Goal: Task Accomplishment & Management: Manage account settings

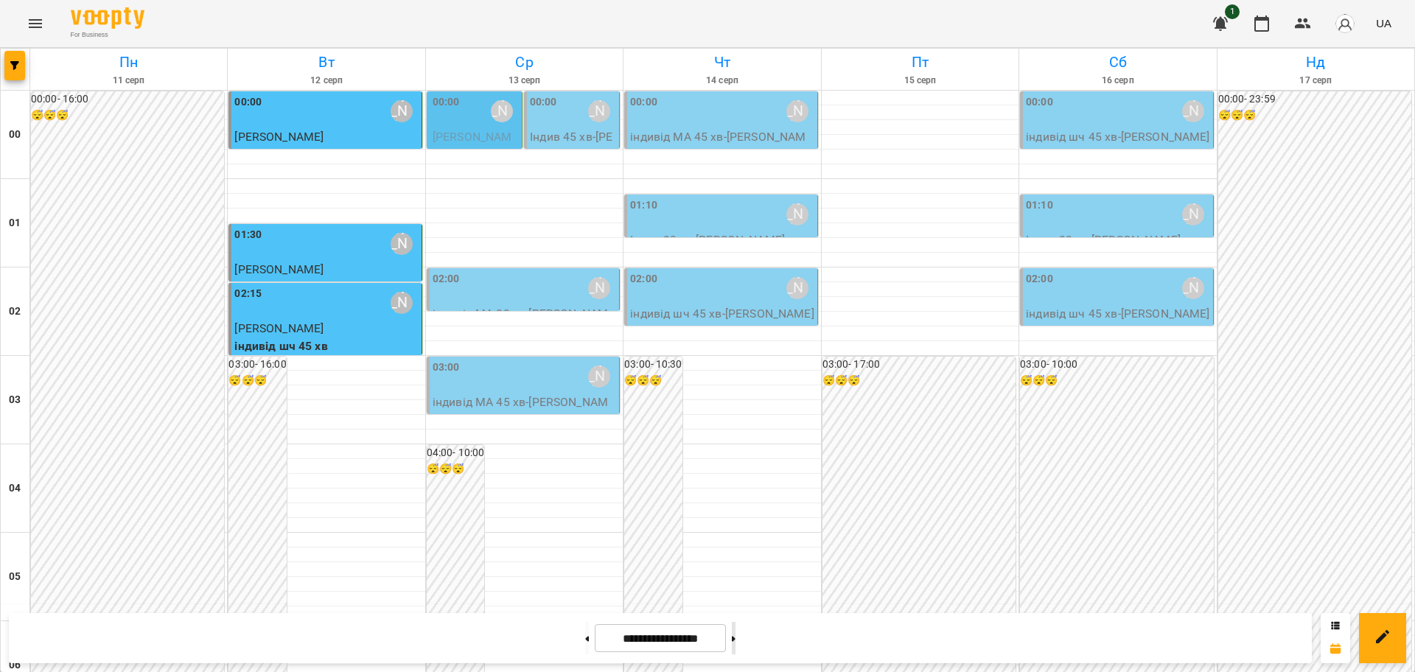
click at [736, 632] on button at bounding box center [734, 638] width 4 height 32
type input "**********"
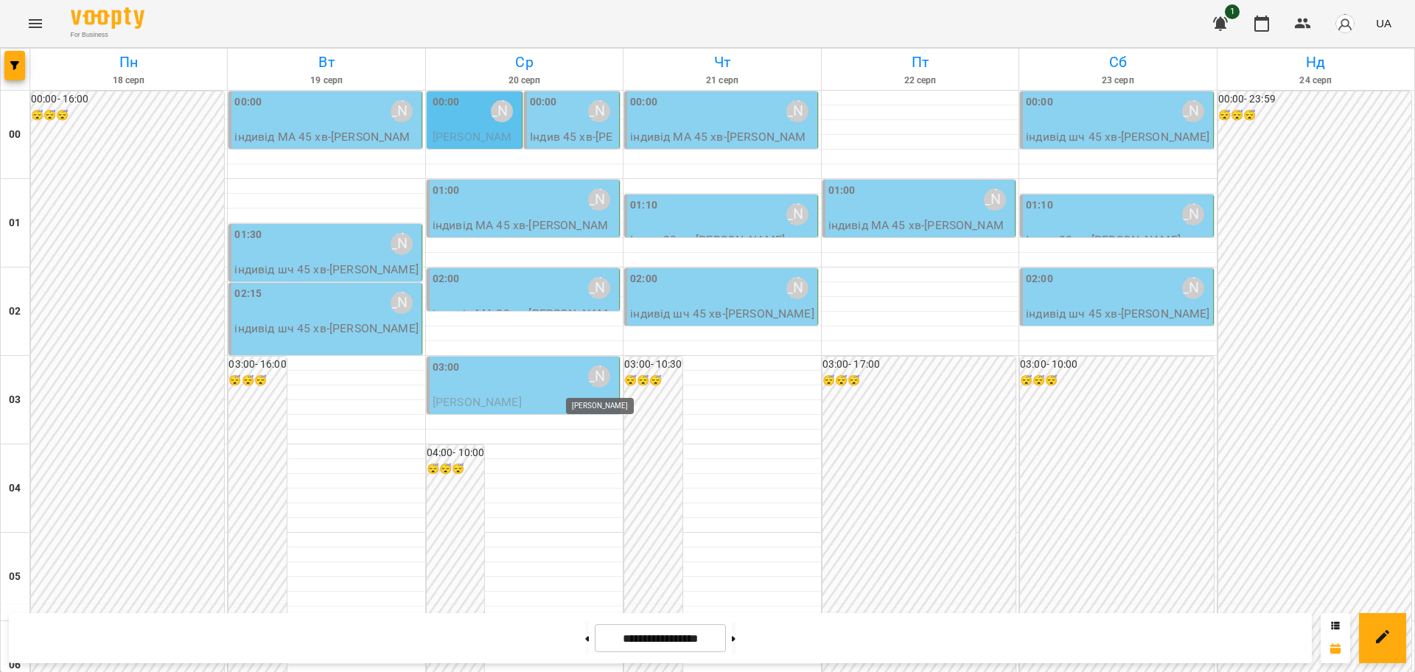
click at [594, 377] on div "[PERSON_NAME]" at bounding box center [599, 377] width 22 height 22
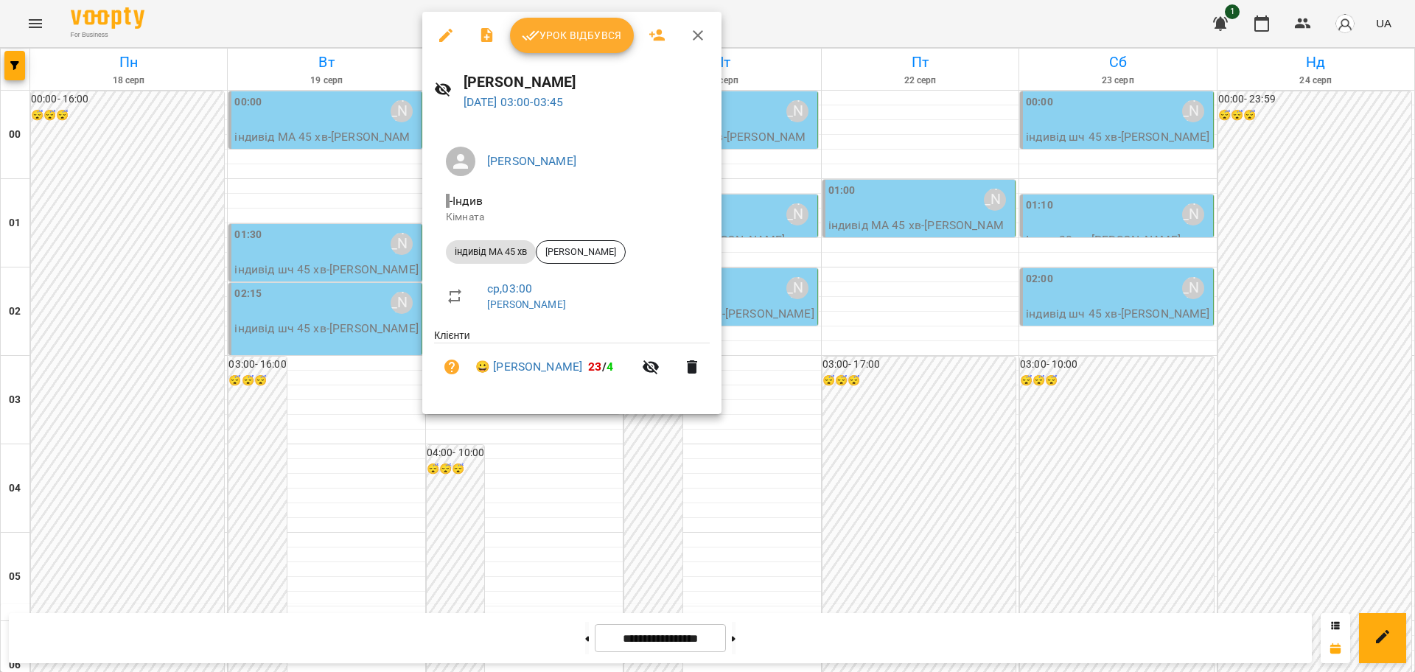
click at [448, 35] on icon "button" at bounding box center [445, 35] width 13 height 13
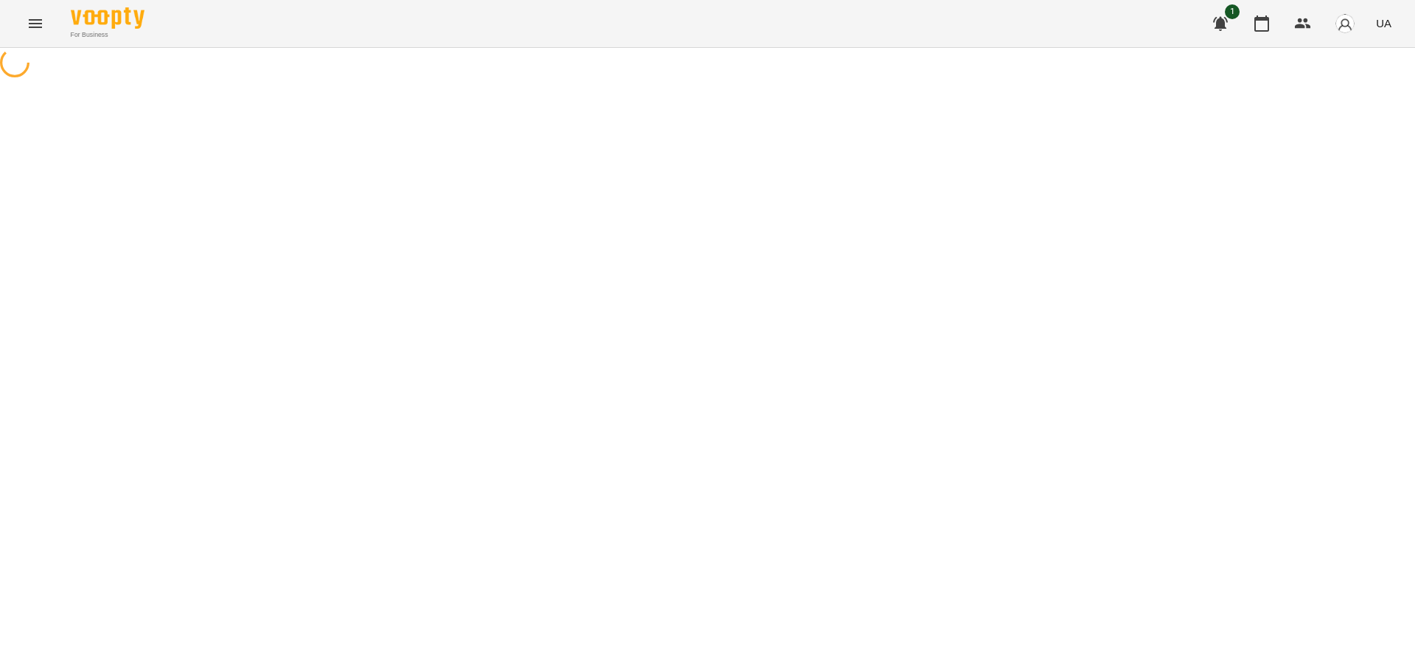
select select "**********"
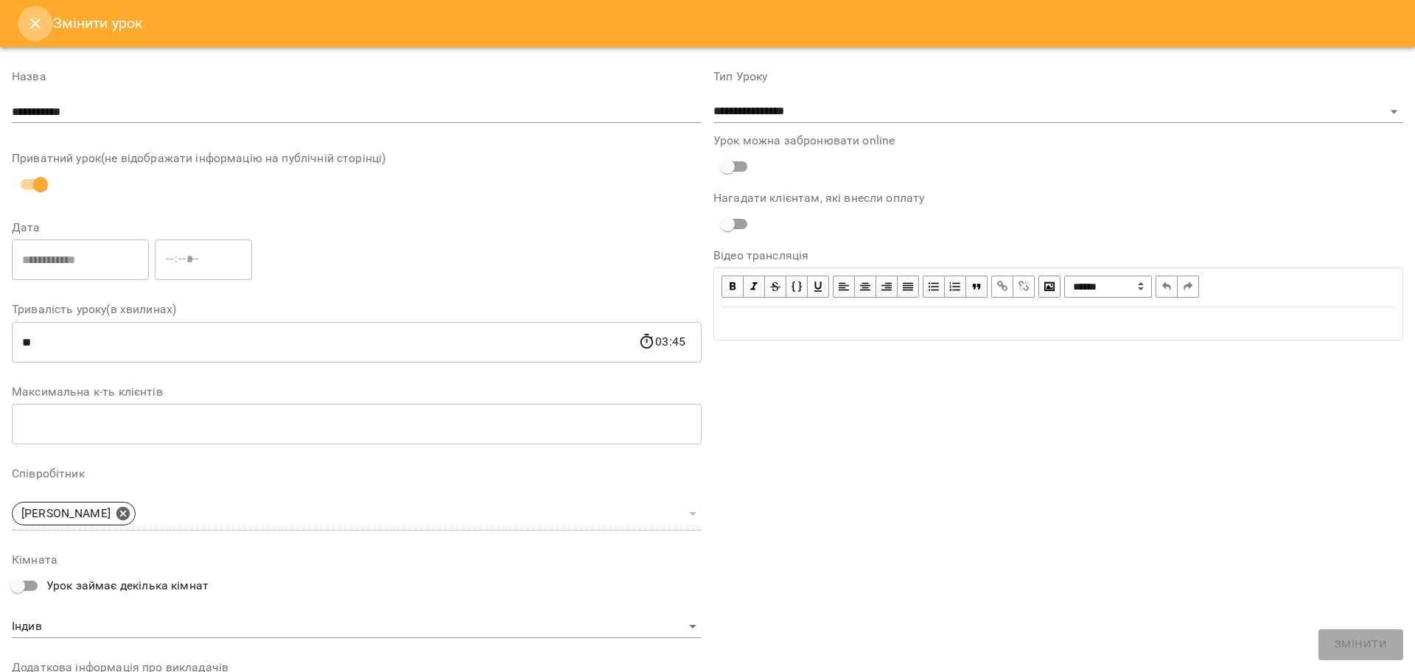
click at [34, 21] on icon "Close" at bounding box center [35, 23] width 10 height 10
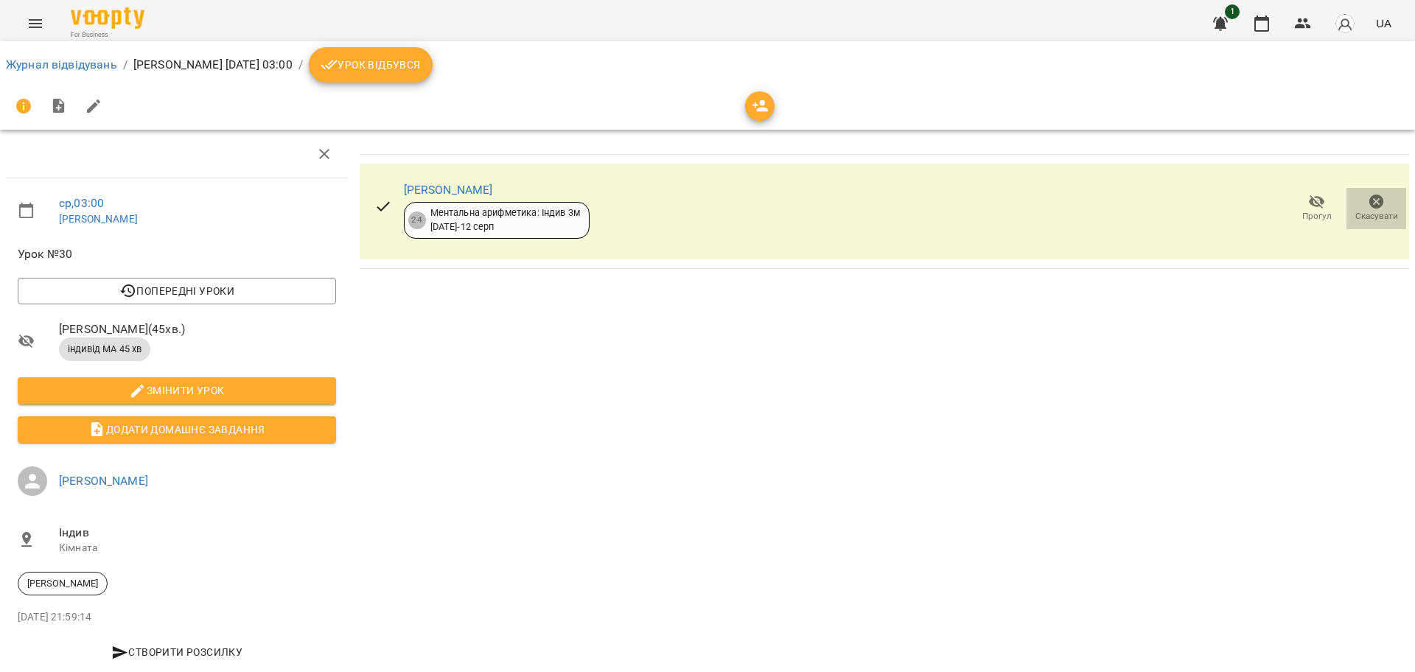
click at [1368, 208] on icon "button" at bounding box center [1377, 202] width 18 height 18
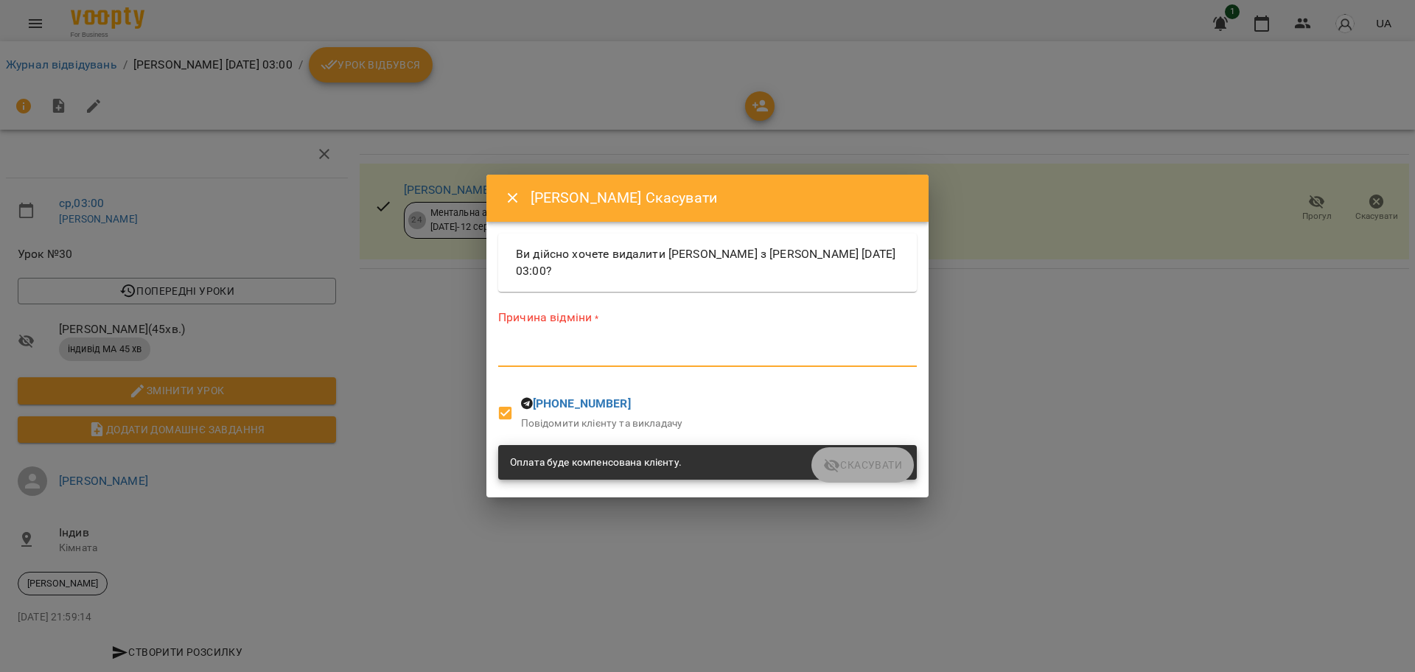
click at [657, 355] on textarea at bounding box center [707, 355] width 419 height 14
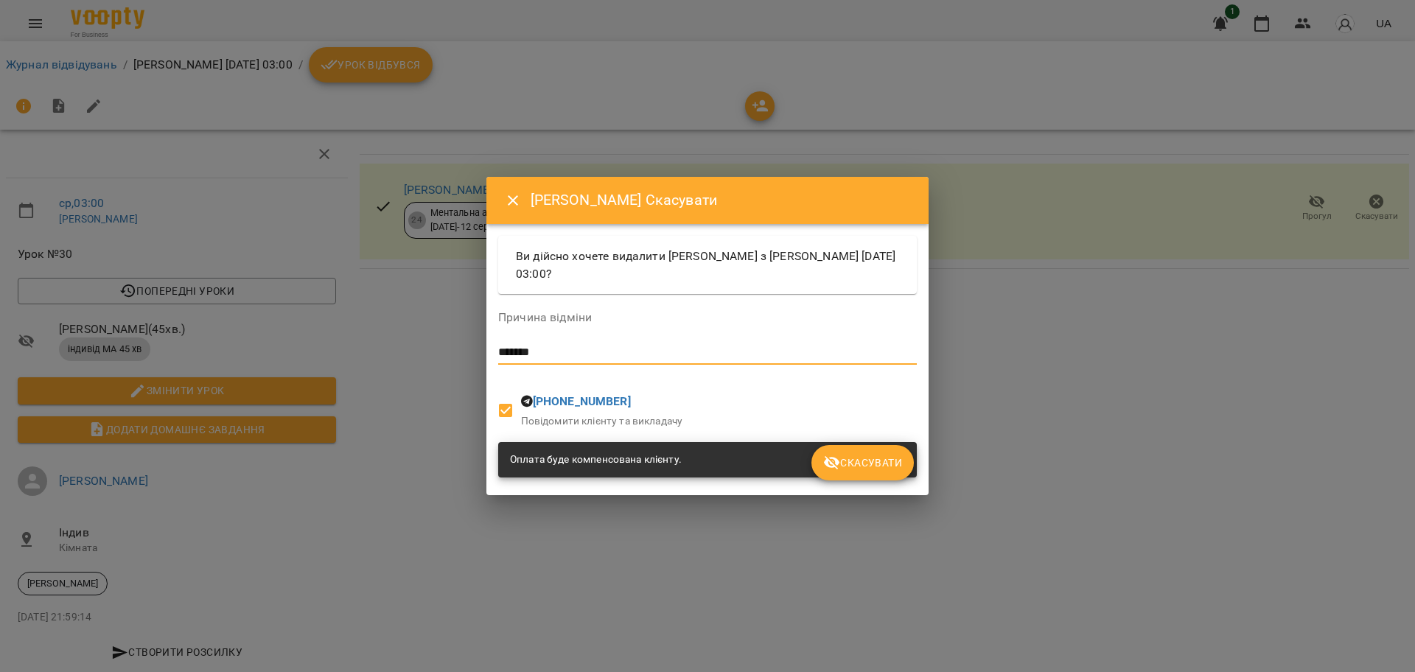
type textarea "*******"
click at [851, 464] on span "Скасувати" at bounding box center [862, 463] width 79 height 18
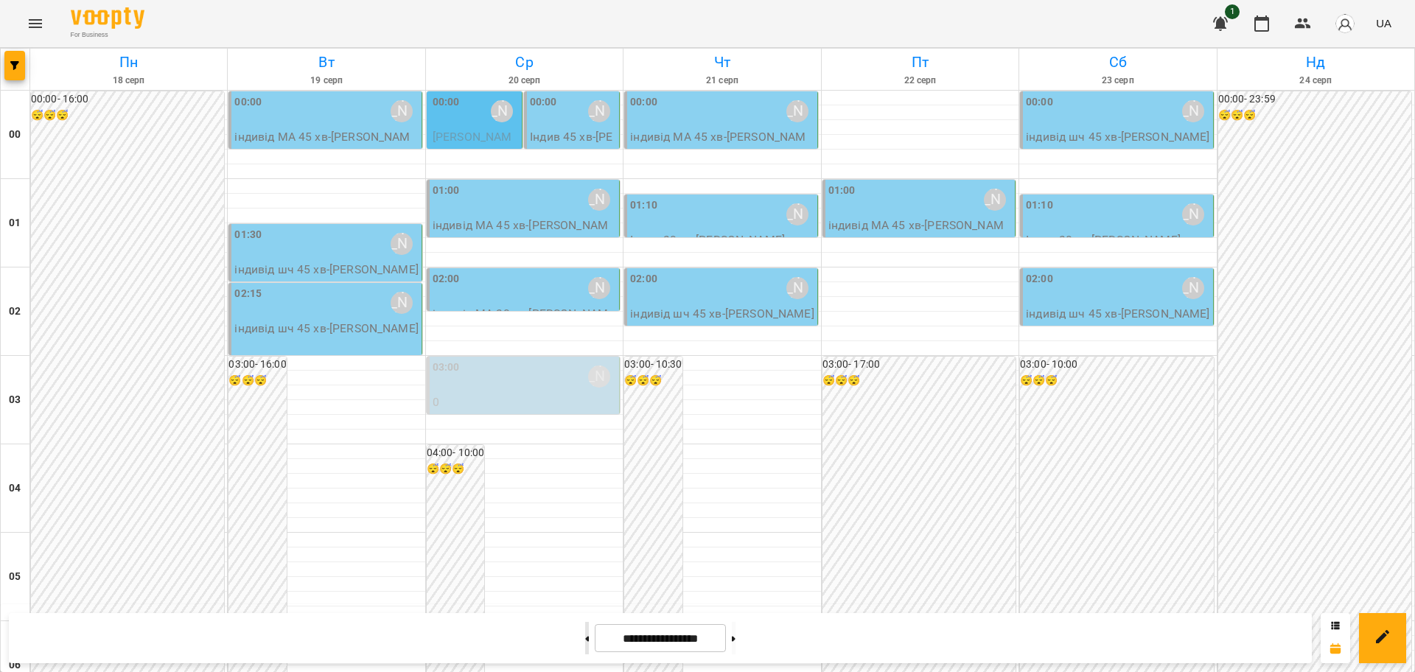
drag, startPoint x: 565, startPoint y: 643, endPoint x: 572, endPoint y: 634, distance: 11.5
click at [585, 643] on button at bounding box center [587, 638] width 4 height 32
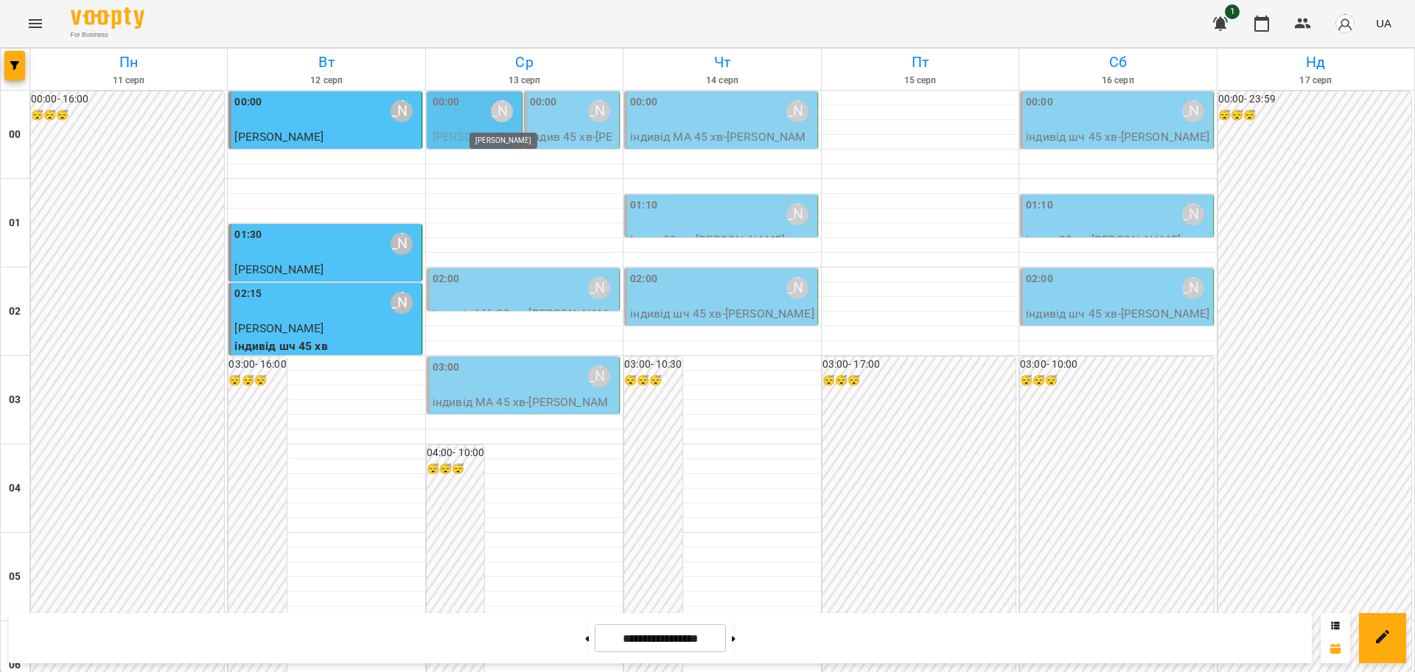
click at [492, 114] on div "[PERSON_NAME]" at bounding box center [502, 111] width 22 height 22
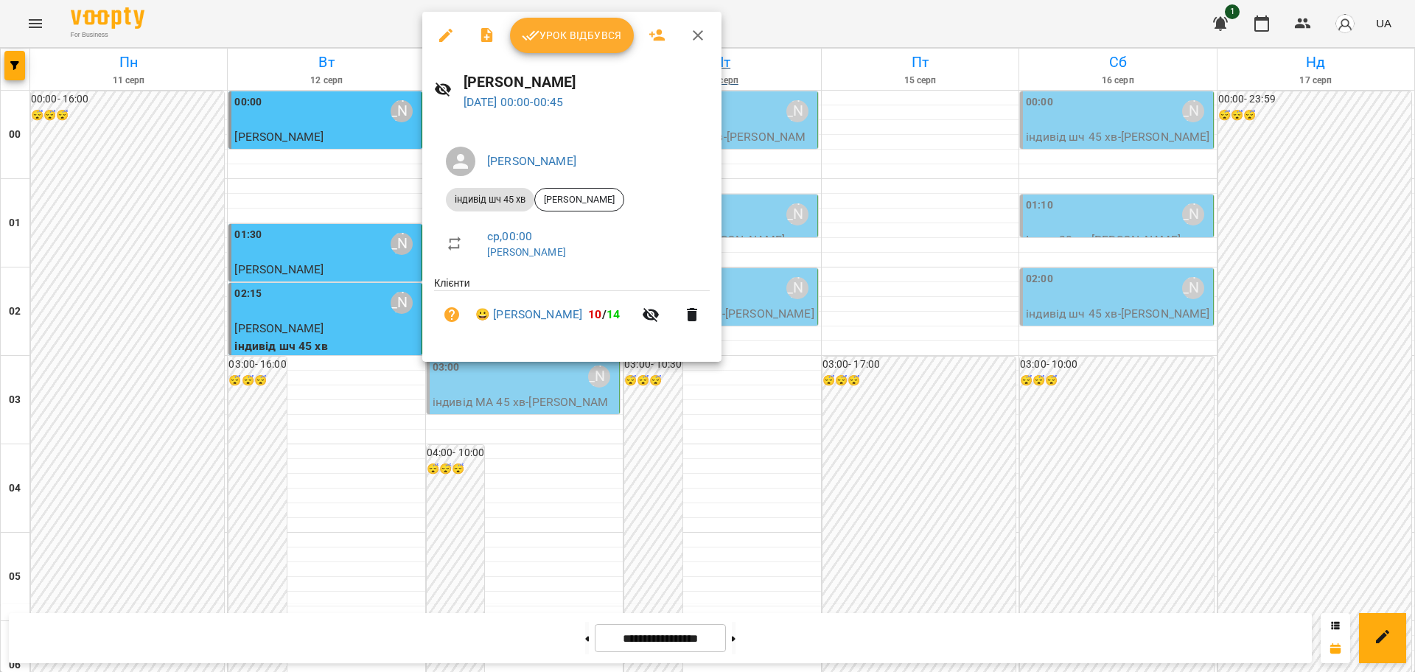
drag, startPoint x: 694, startPoint y: 38, endPoint x: 668, endPoint y: 81, distance: 49.9
click at [694, 38] on icon "button" at bounding box center [698, 35] width 10 height 10
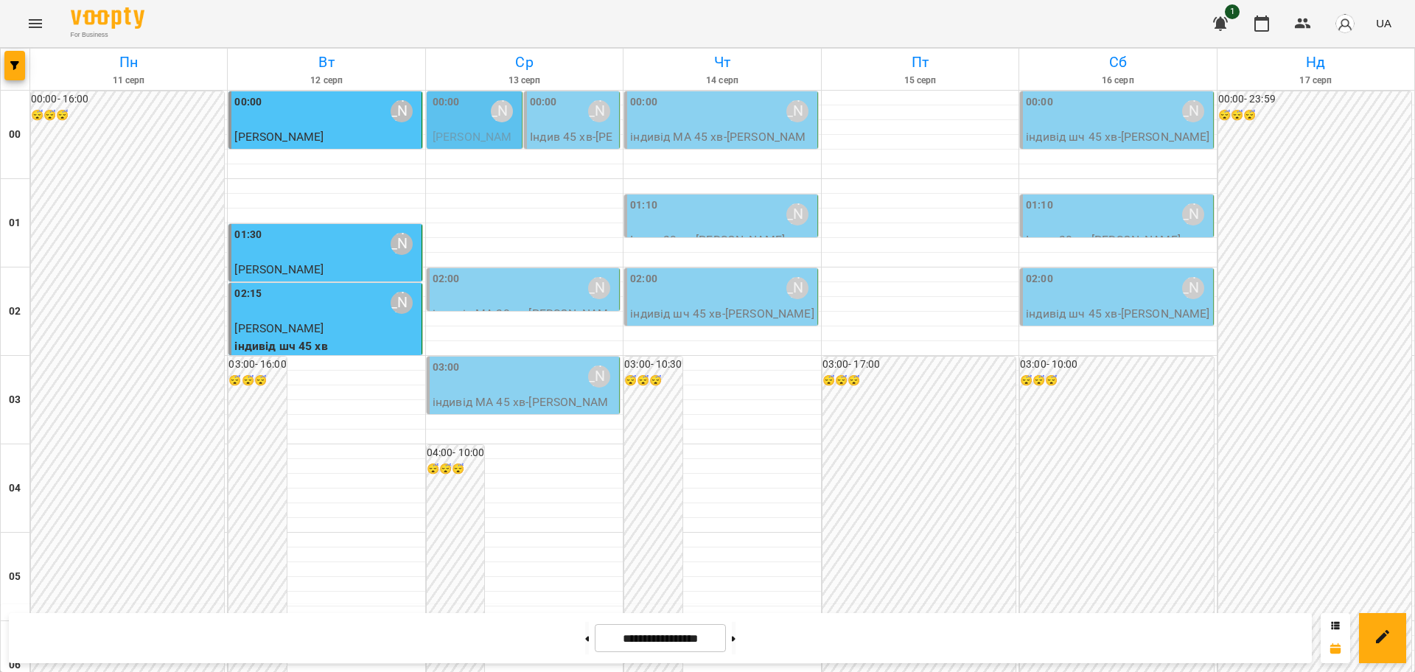
scroll to position [1607, 0]
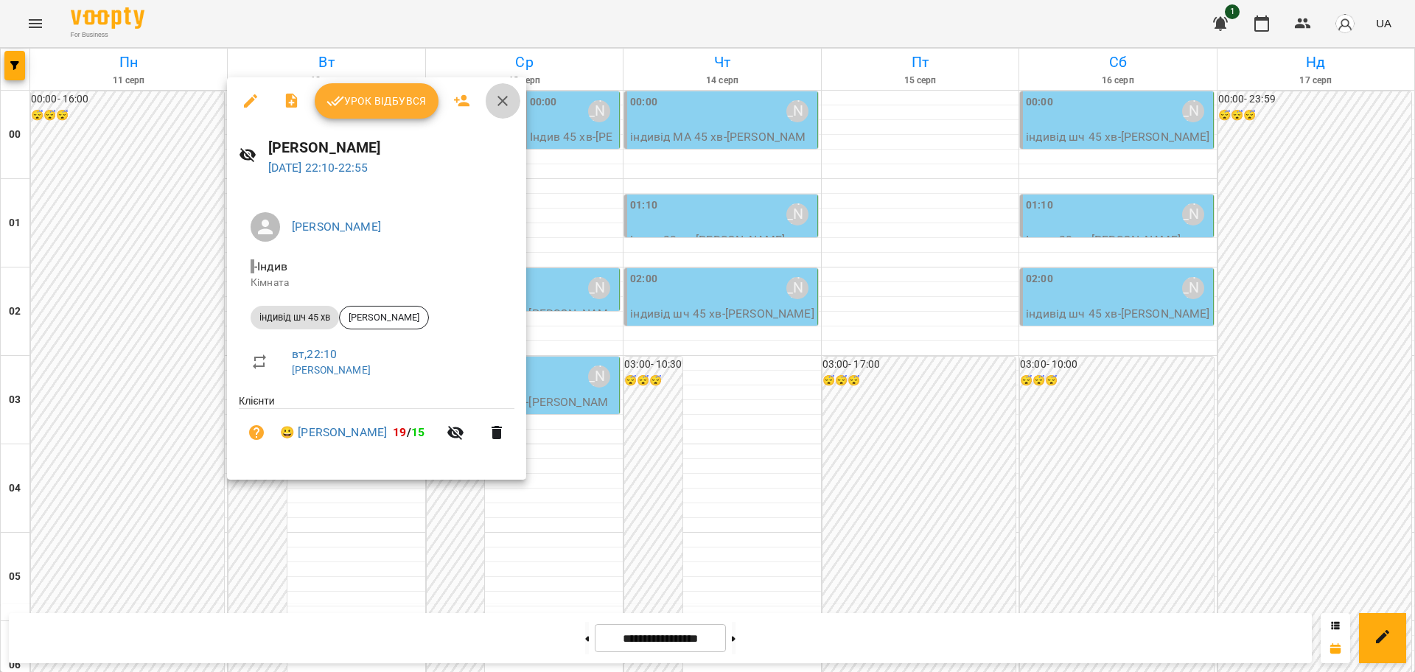
drag, startPoint x: 503, startPoint y: 102, endPoint x: 432, endPoint y: 223, distance: 140.4
click at [503, 102] on icon "button" at bounding box center [502, 101] width 10 height 10
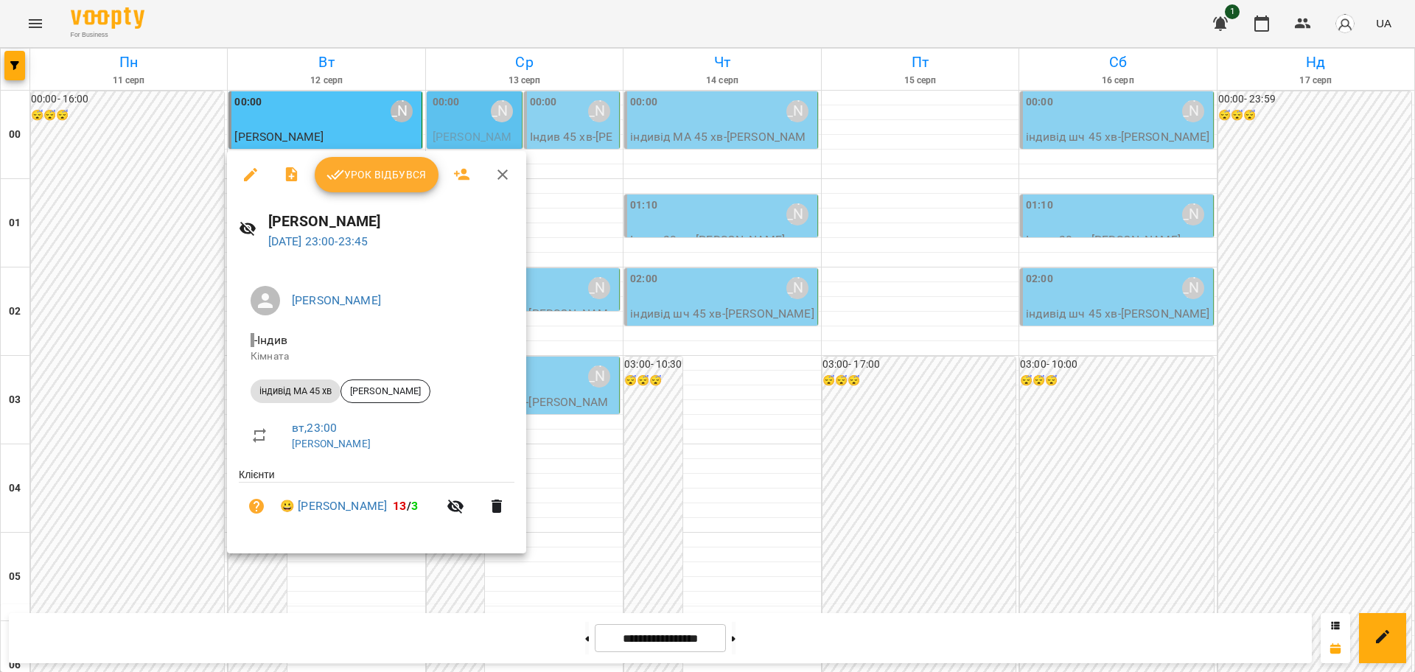
click at [755, 640] on div at bounding box center [707, 336] width 1415 height 672
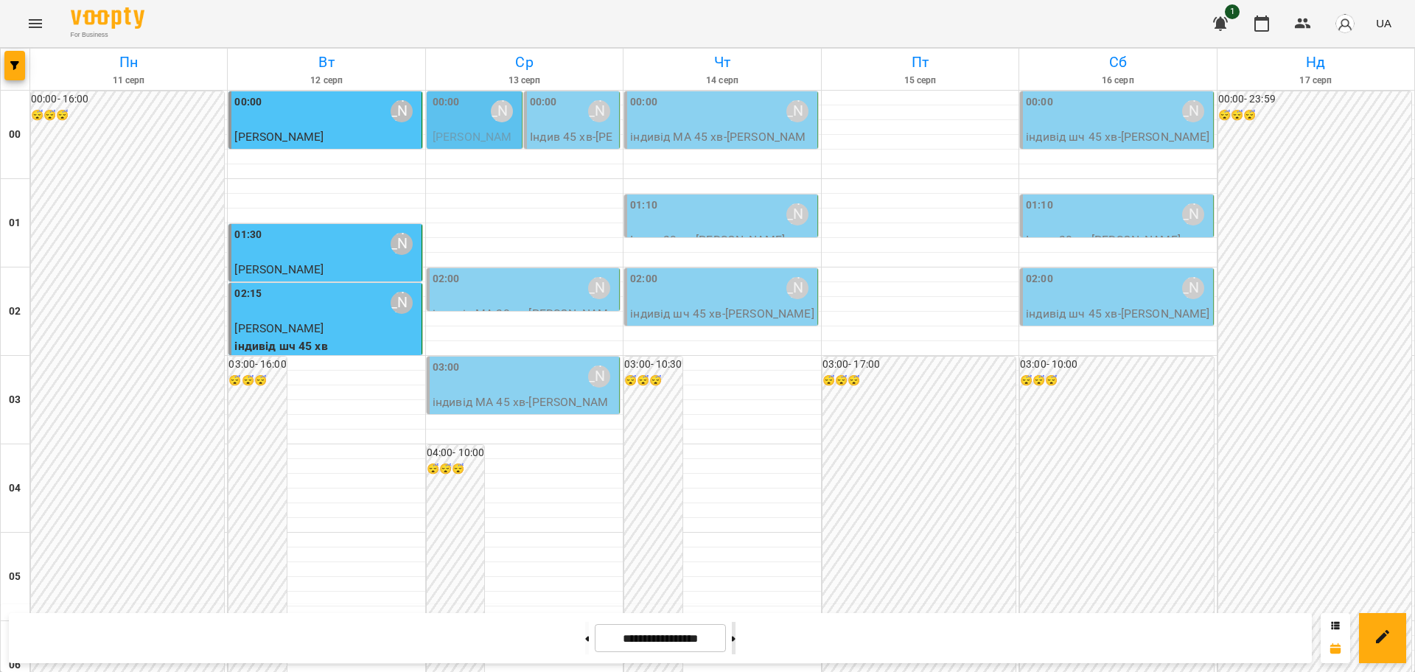
click at [736, 635] on button at bounding box center [734, 638] width 4 height 32
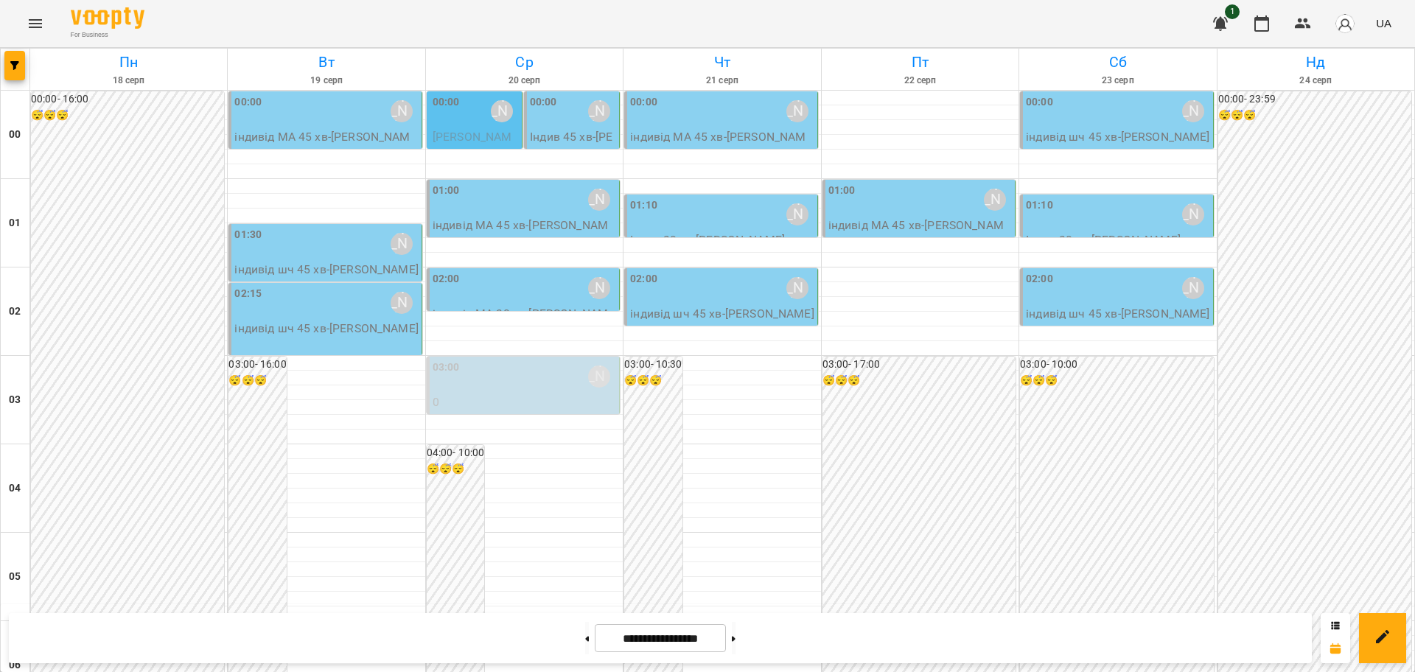
scroll to position [1331, 0]
drag, startPoint x: 570, startPoint y: 645, endPoint x: 677, endPoint y: 617, distance: 110.5
click at [585, 645] on button at bounding box center [587, 638] width 4 height 32
type input "**********"
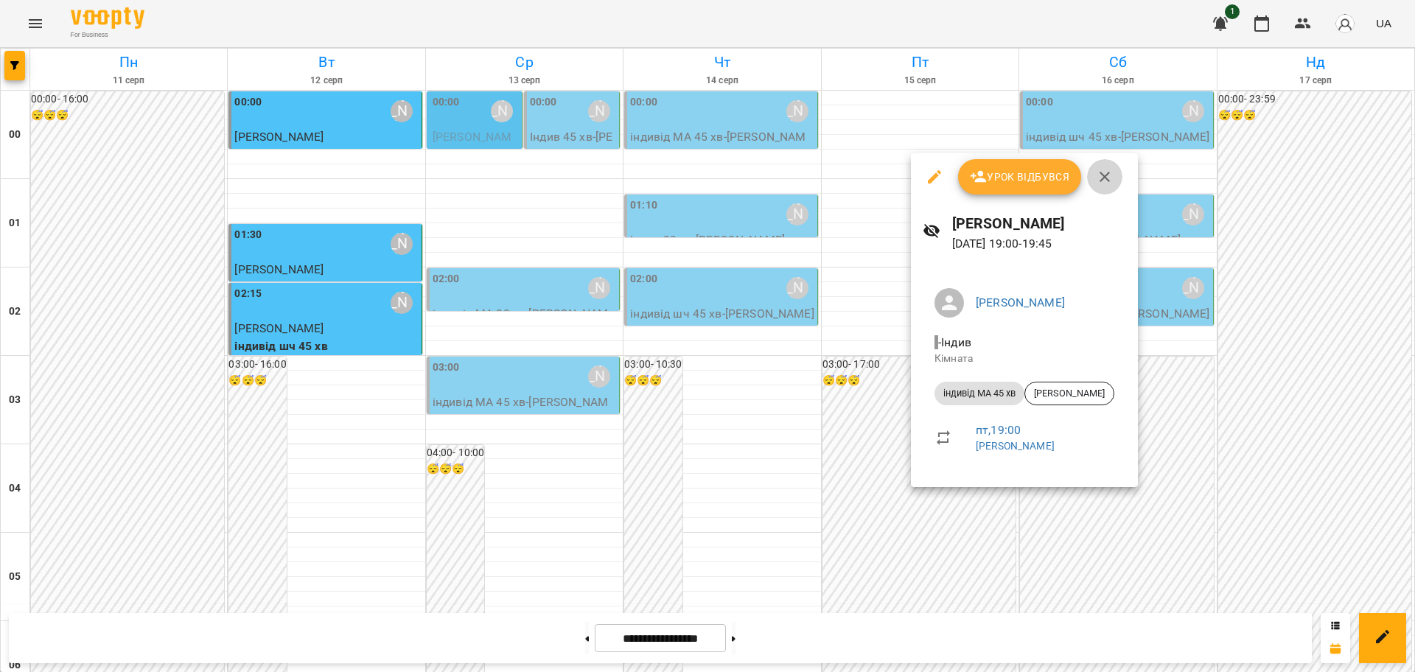
click at [1104, 173] on icon "button" at bounding box center [1105, 177] width 18 height 18
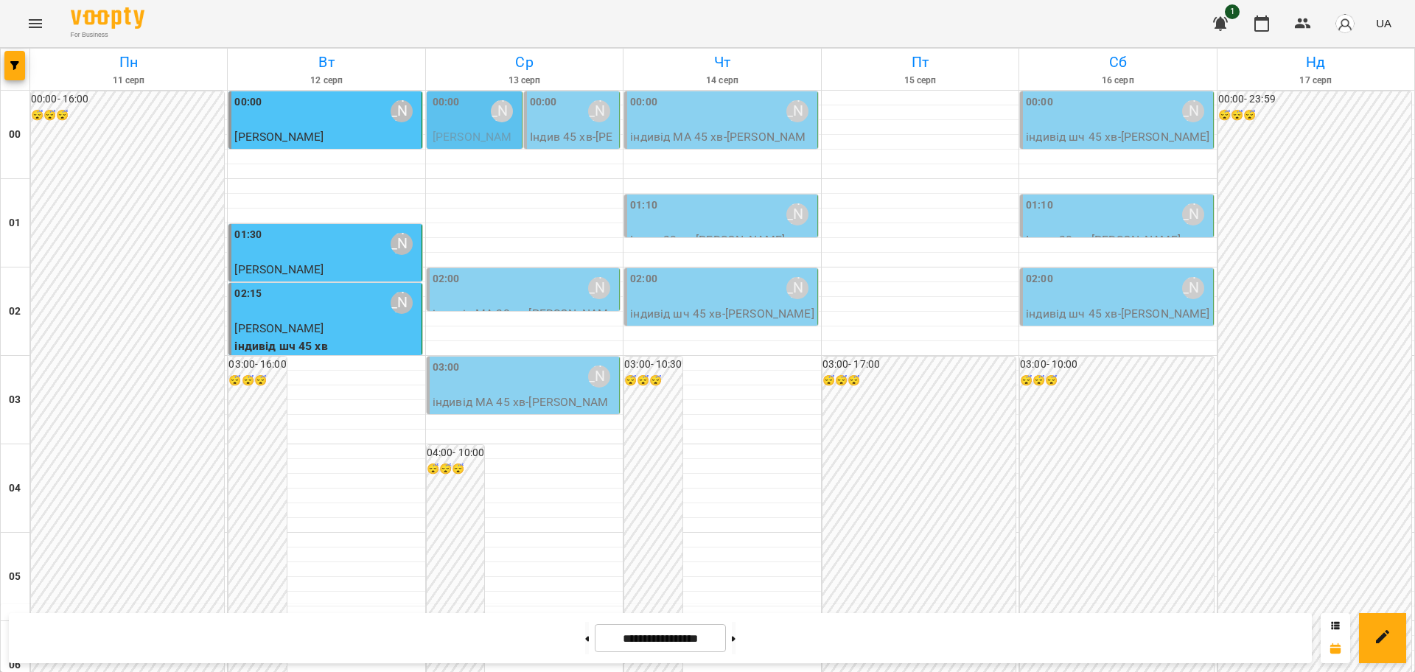
click at [33, 22] on icon "Menu" at bounding box center [36, 24] width 18 height 18
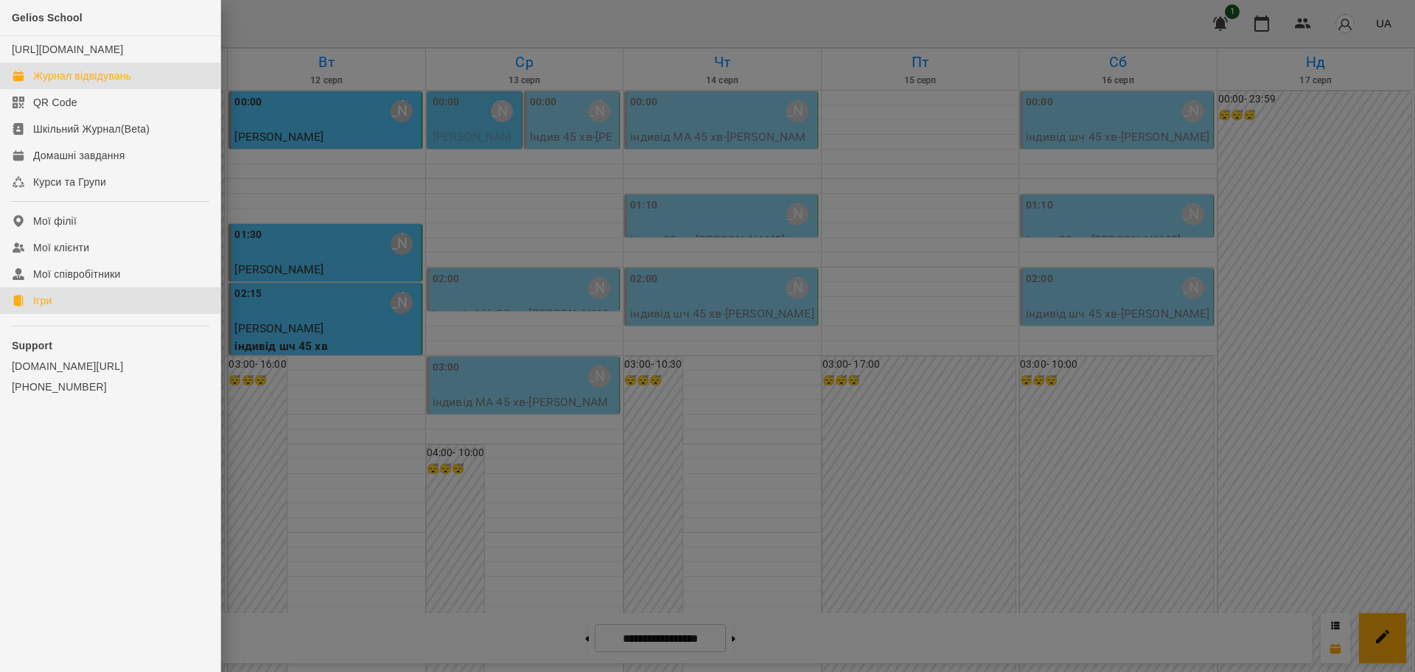
click at [44, 308] on div "Ігри" at bounding box center [42, 300] width 18 height 15
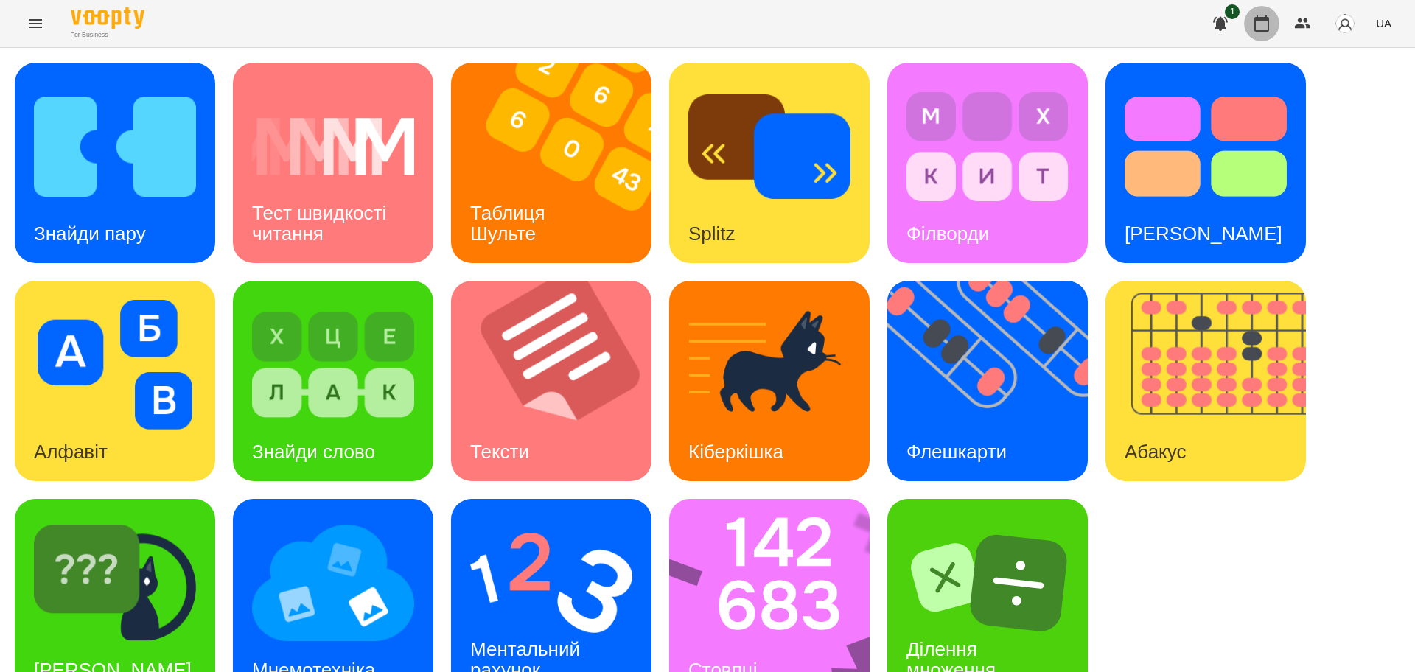
click at [1262, 18] on icon "button" at bounding box center [1261, 23] width 15 height 16
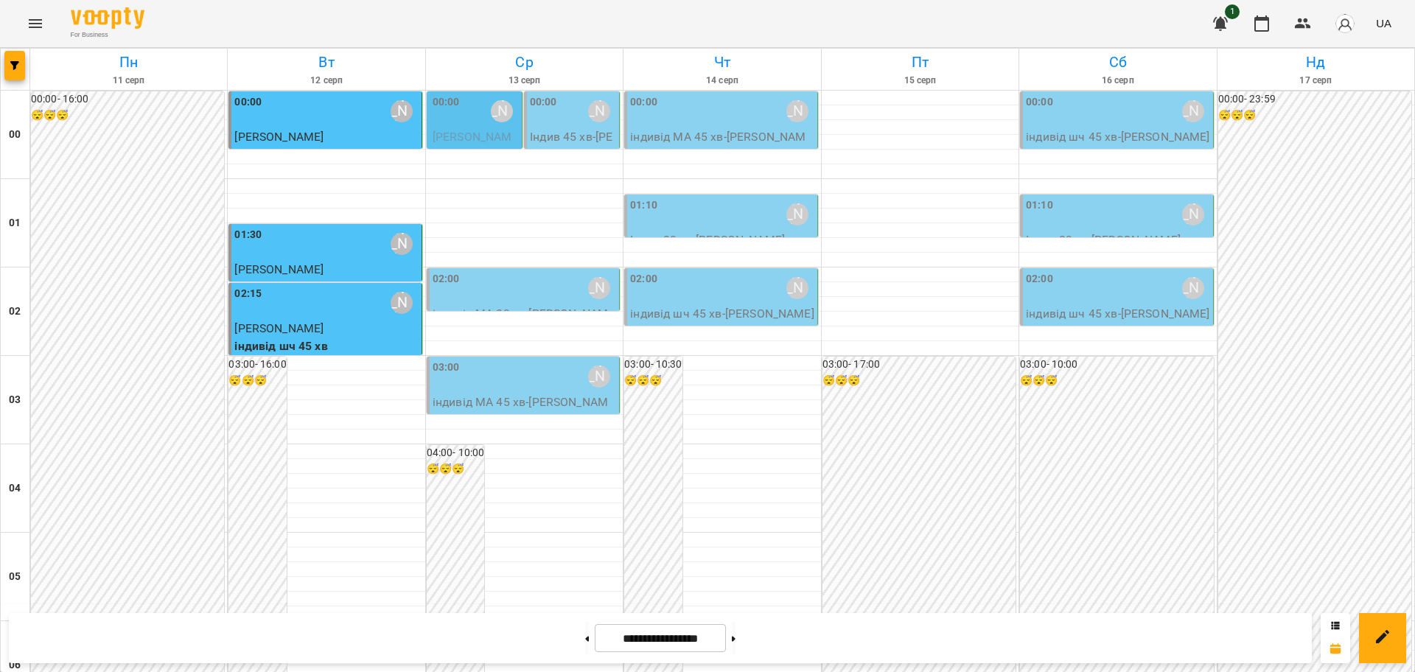
scroll to position [1331, 0]
